Goal: Find specific page/section: Find specific page/section

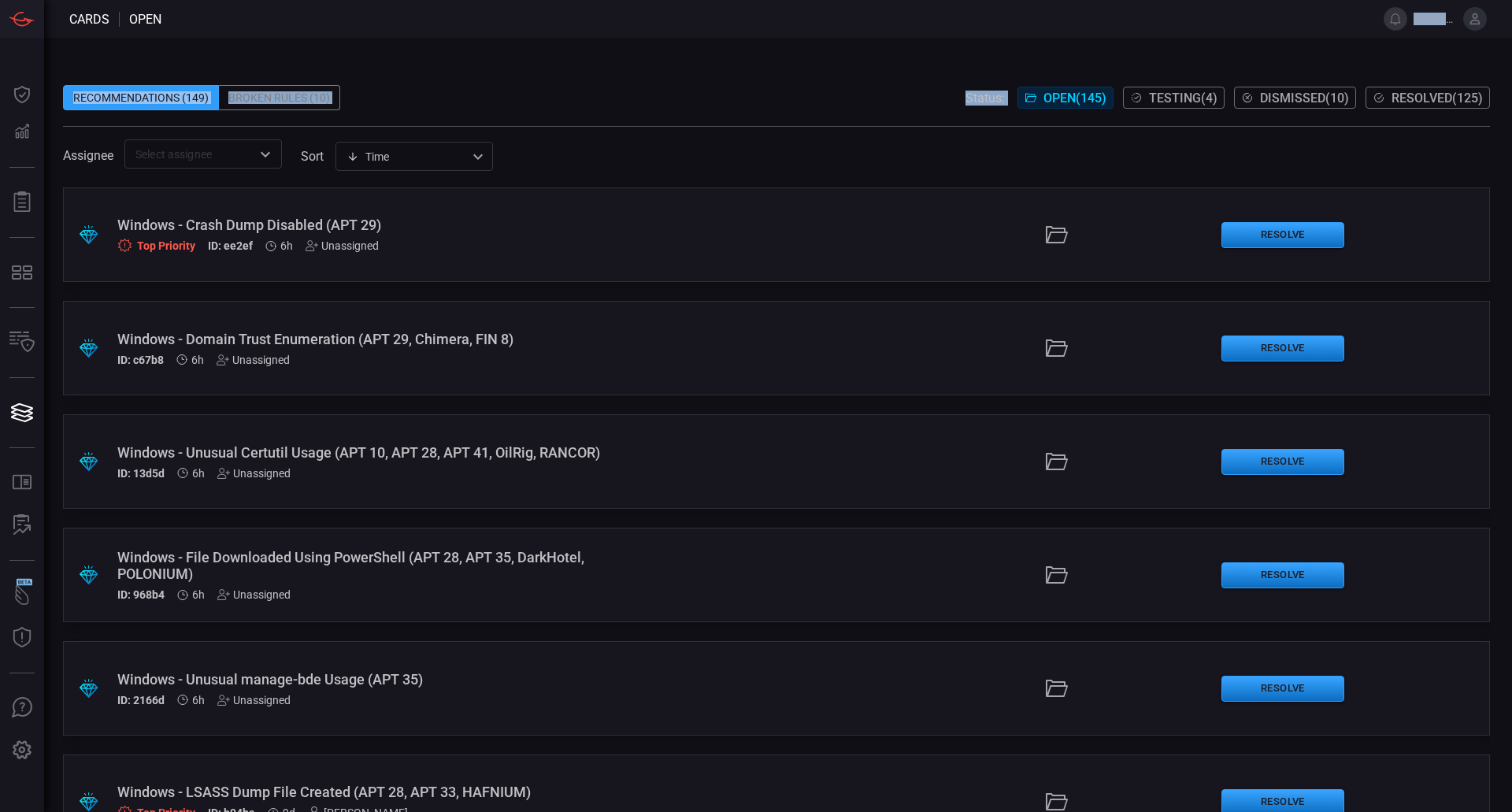
drag, startPoint x: 922, startPoint y: -95, endPoint x: 850, endPoint y: -95, distance: 72.0
click at [850, 0] on html "Cards open dashley.[PERSON_NAME] Dashboard Dashboard Detections Detections Repo…" at bounding box center [756, 406] width 1512 height 812
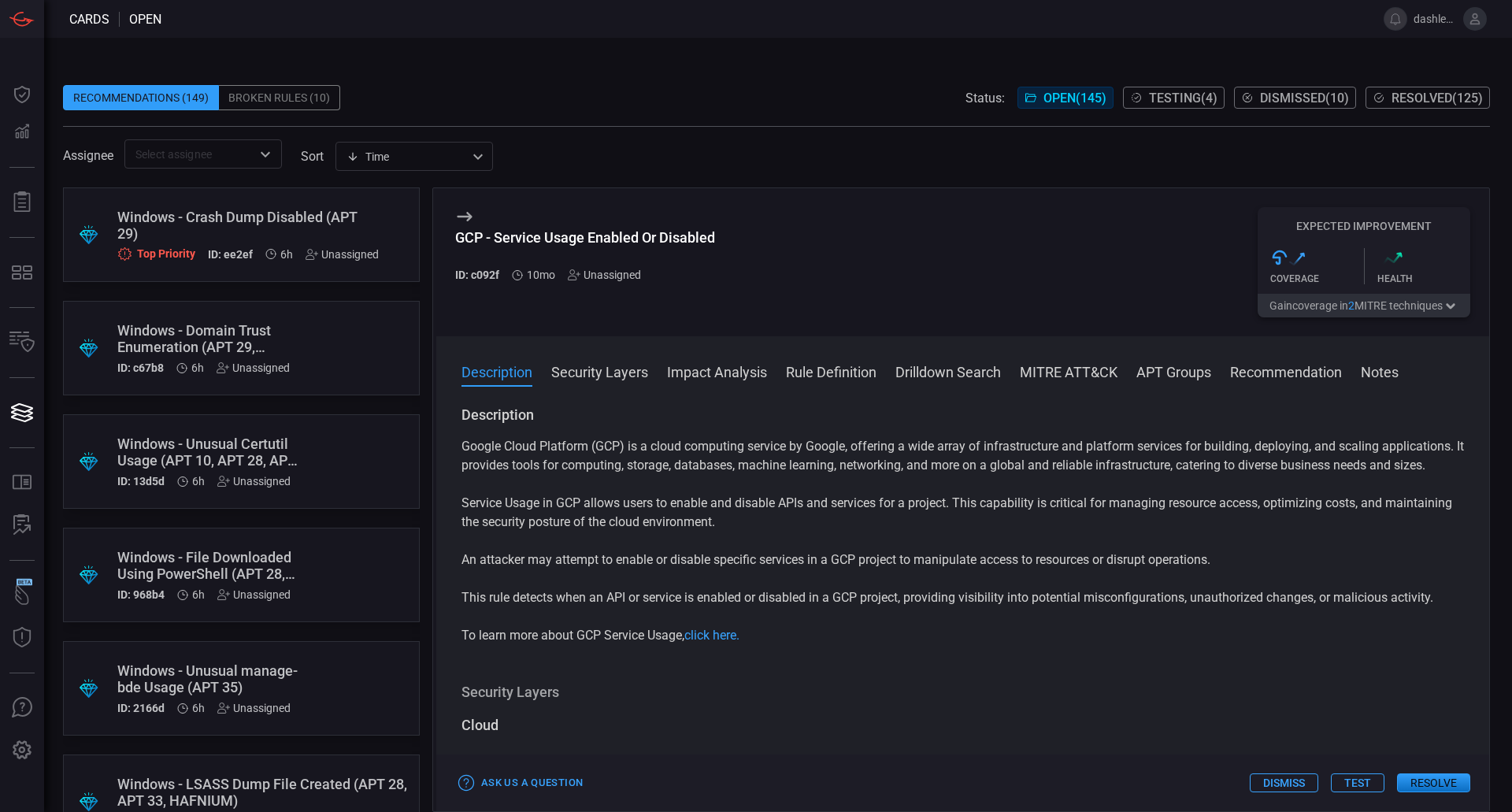
drag, startPoint x: 541, startPoint y: 79, endPoint x: 412, endPoint y: 84, distance: 129.1
click at [540, 79] on span at bounding box center [777, 73] width 1427 height 23
click at [538, 79] on span at bounding box center [777, 73] width 1427 height 23
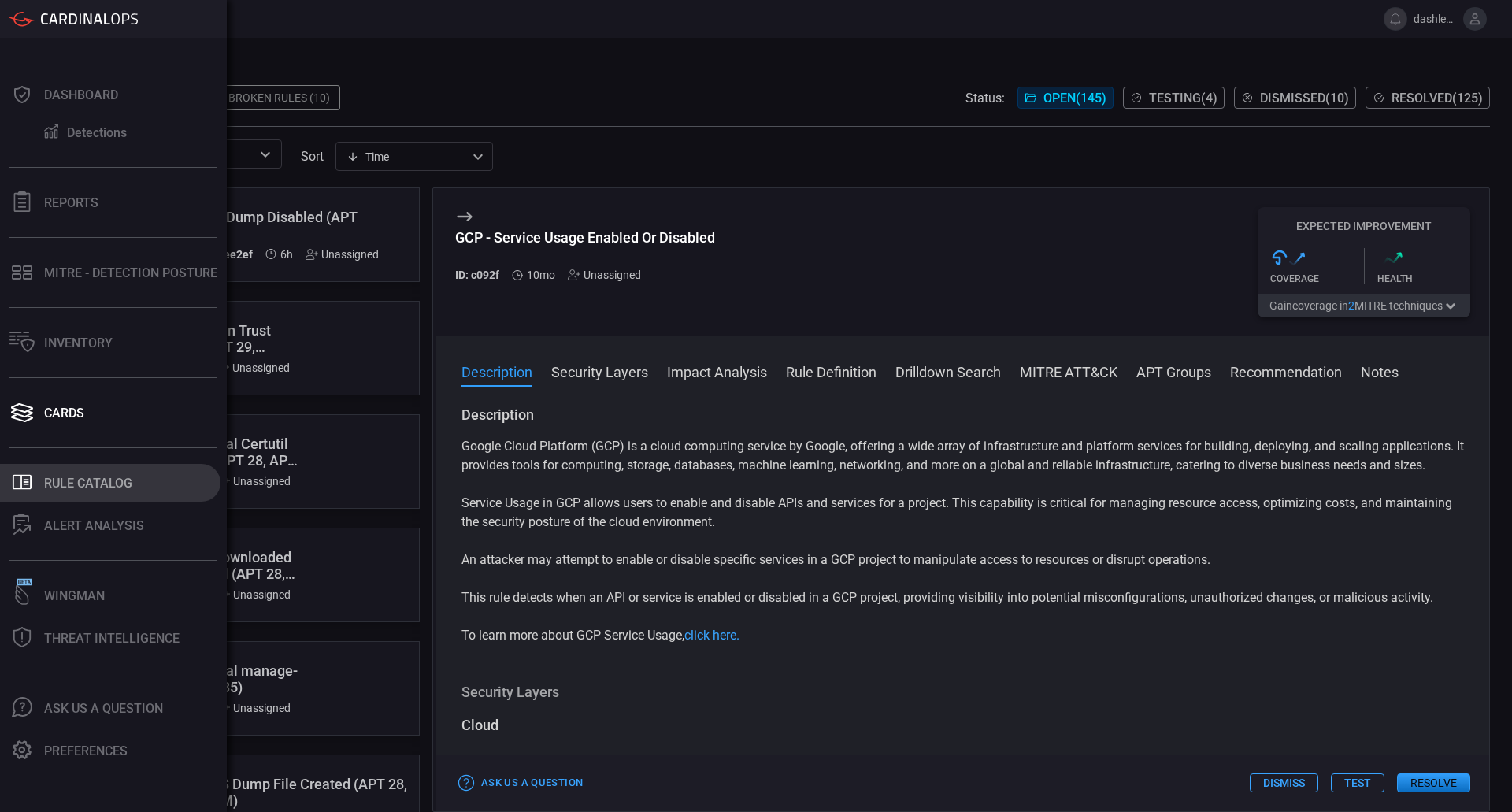
click at [126, 479] on div "Rule Catalog" at bounding box center [88, 483] width 89 height 15
